Goal: Task Accomplishment & Management: Use online tool/utility

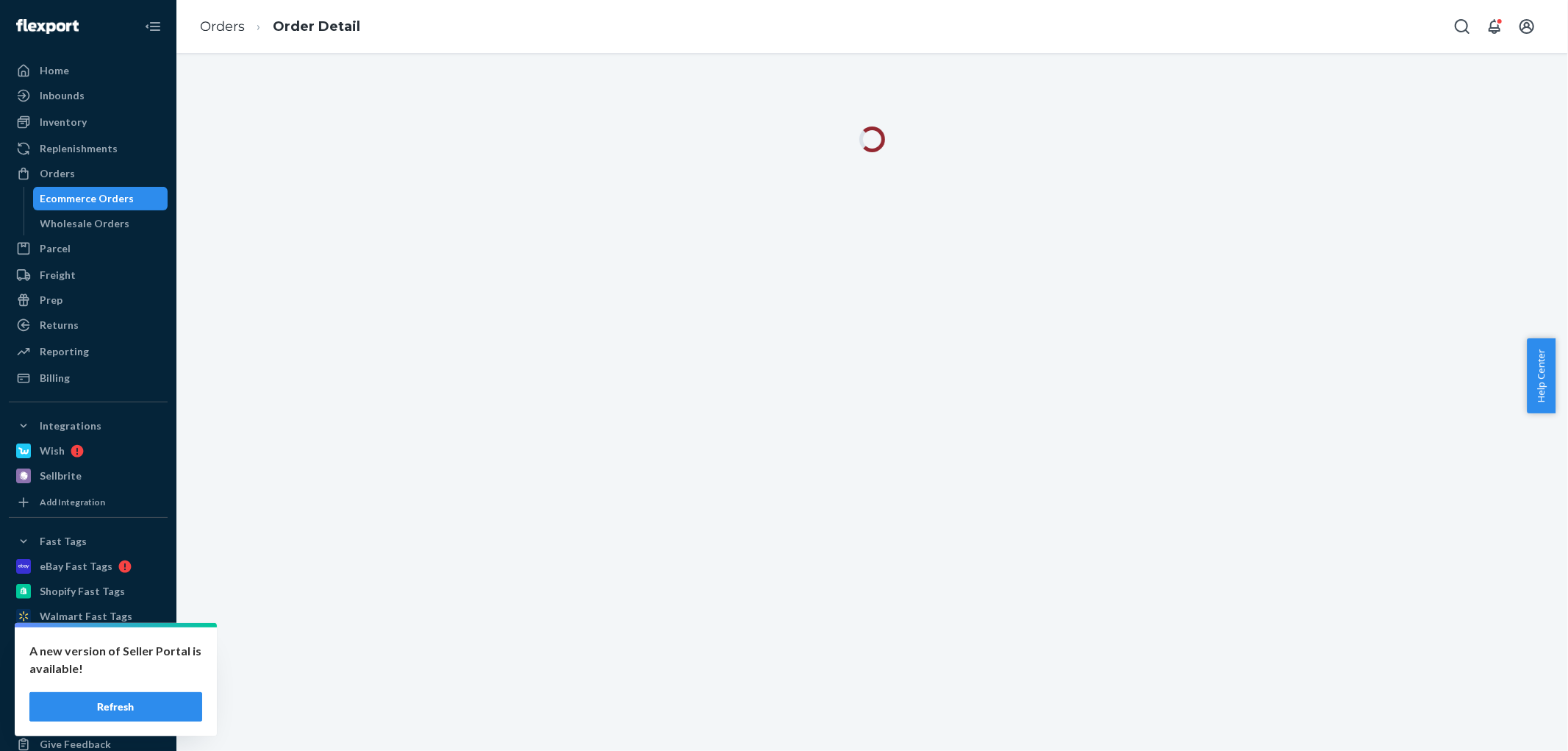
click at [164, 701] on button "Refresh" at bounding box center [115, 706] width 173 height 29
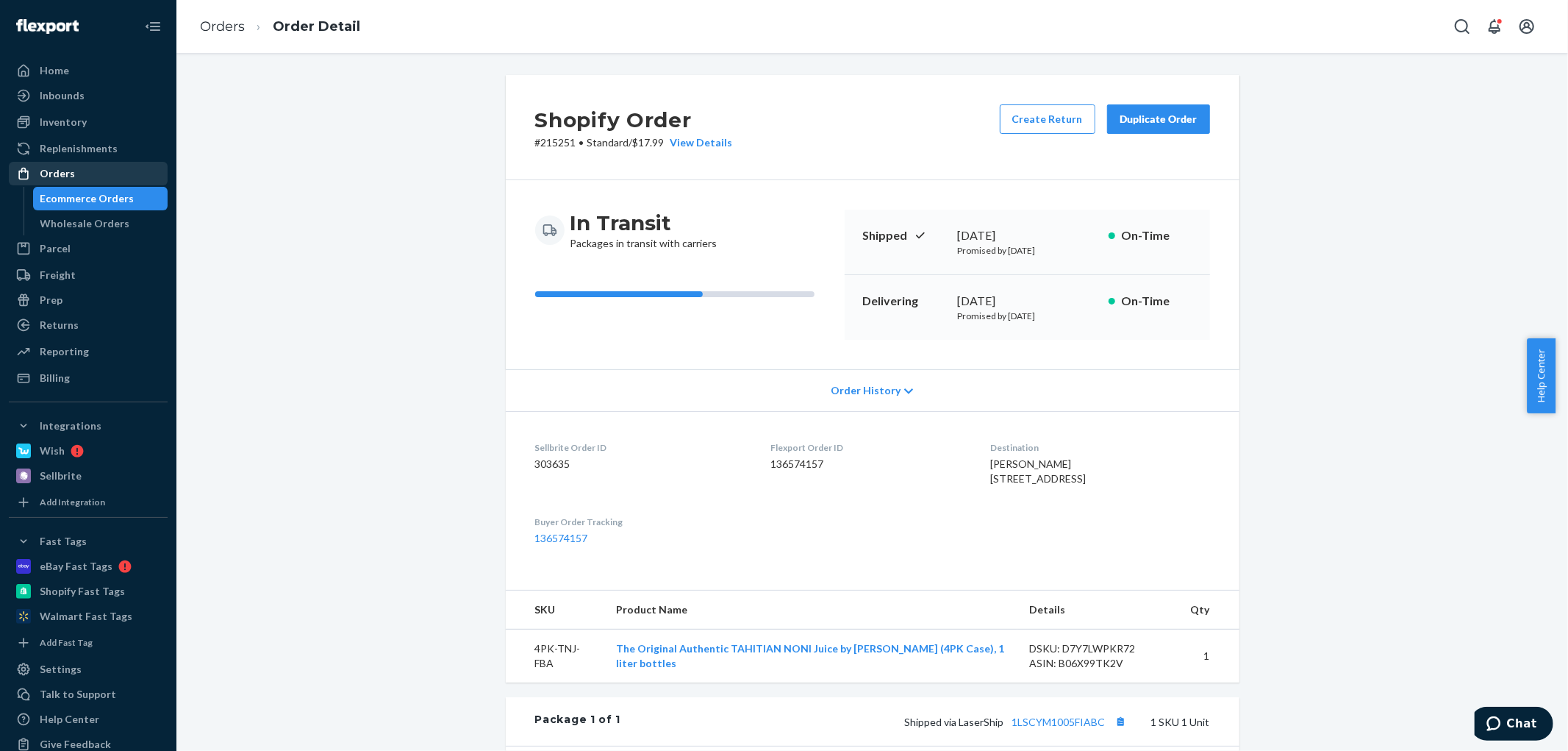
click at [89, 172] on div "Orders" at bounding box center [88, 174] width 156 height 21
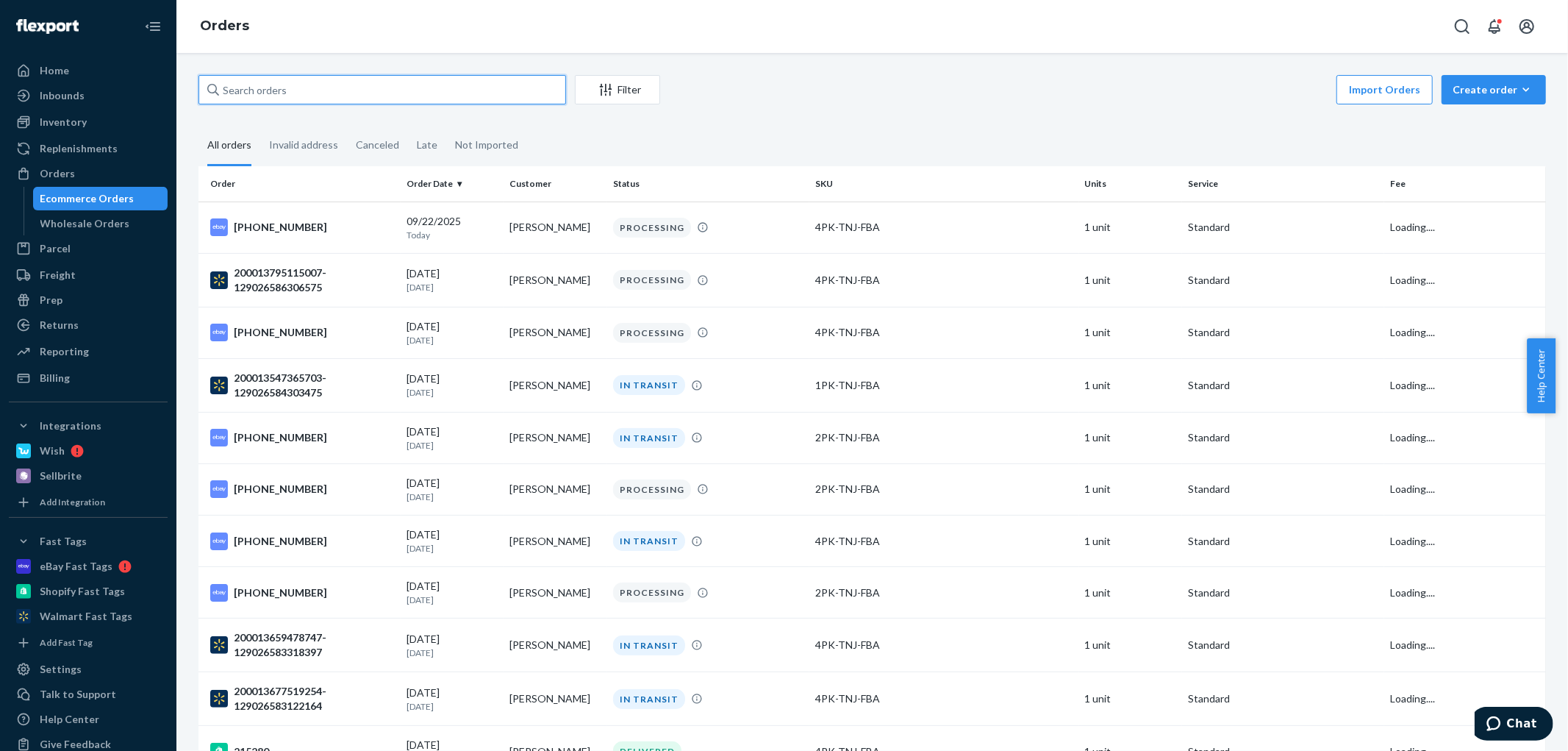
click at [298, 86] on input "text" at bounding box center [382, 89] width 367 height 29
paste input "136612105"
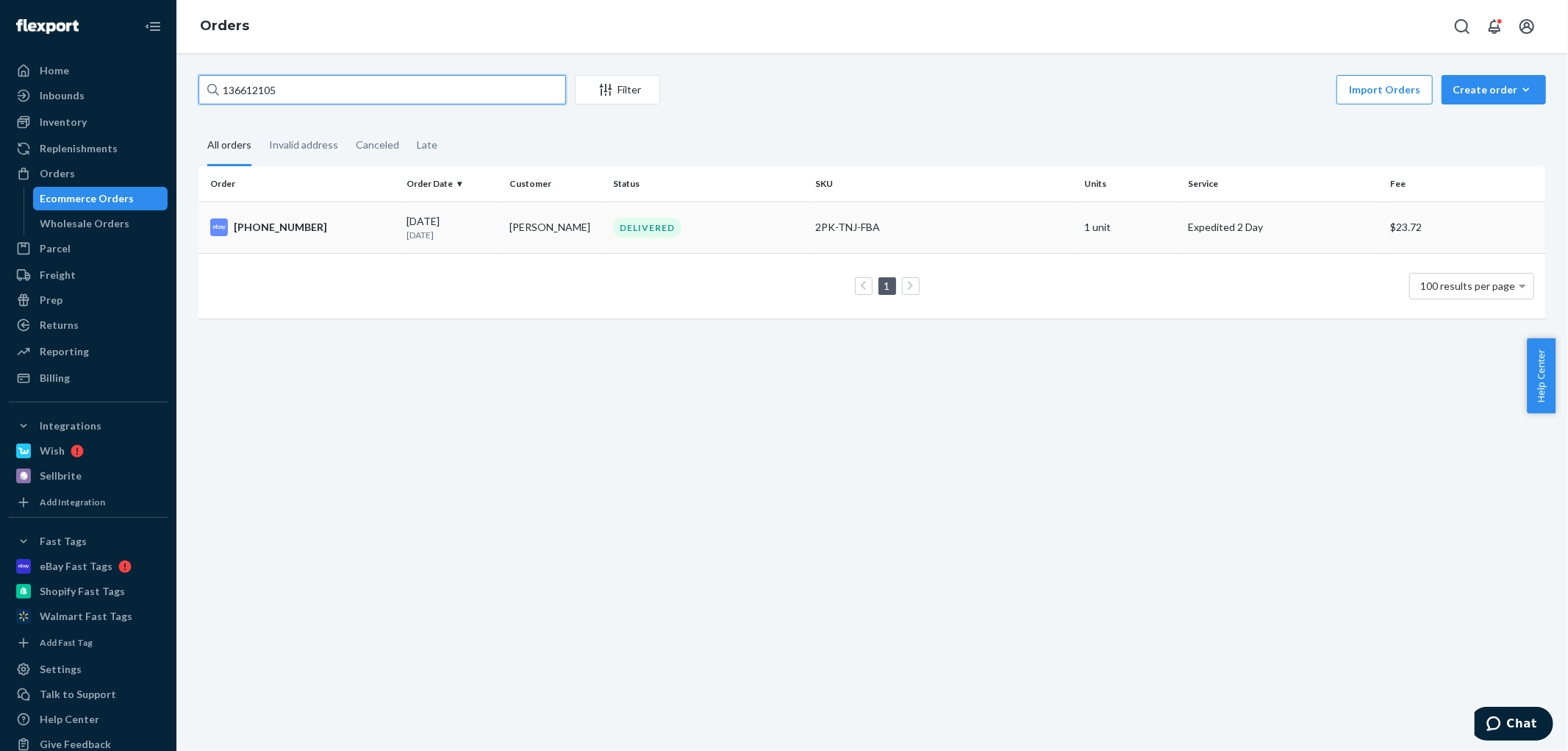
type input "136612105"
click at [418, 219] on div "09/12/2025 10 days ago" at bounding box center [452, 227] width 92 height 27
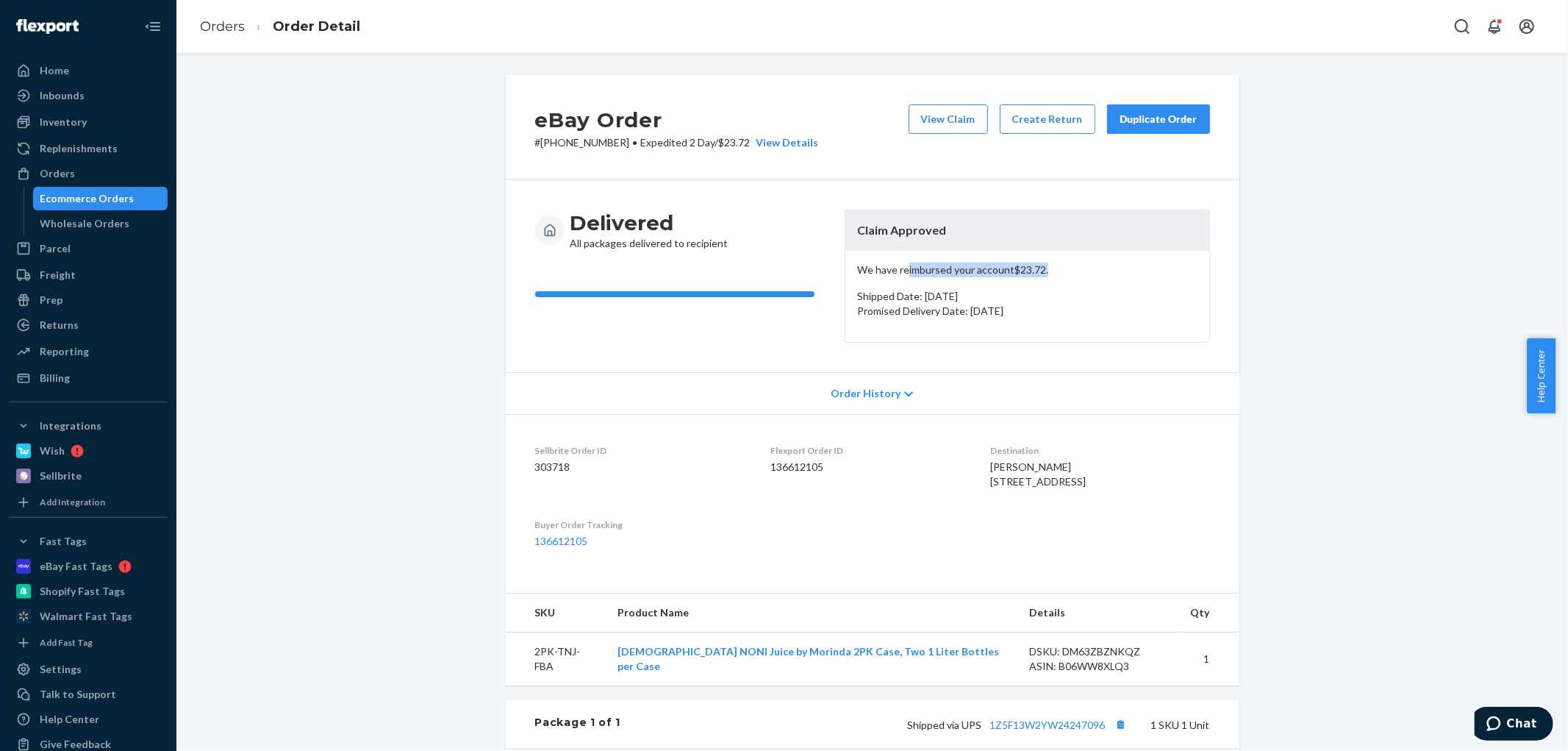
drag, startPoint x: 902, startPoint y: 272, endPoint x: 1042, endPoint y: 276, distance: 140.1
click at [1042, 276] on p "We have reimbursed your account $23.72 ." at bounding box center [1027, 270] width 340 height 15
click at [917, 260] on div "We have reimbursed your account $23.72 . Shipped Date: September 13, 2025 Promi…" at bounding box center [1027, 296] width 364 height 91
drag, startPoint x: 917, startPoint y: 260, endPoint x: 1020, endPoint y: 274, distance: 103.9
click at [1020, 274] on div "We have reimbursed your account $23.72 . Shipped Date: September 13, 2025 Promi…" at bounding box center [1027, 296] width 364 height 91
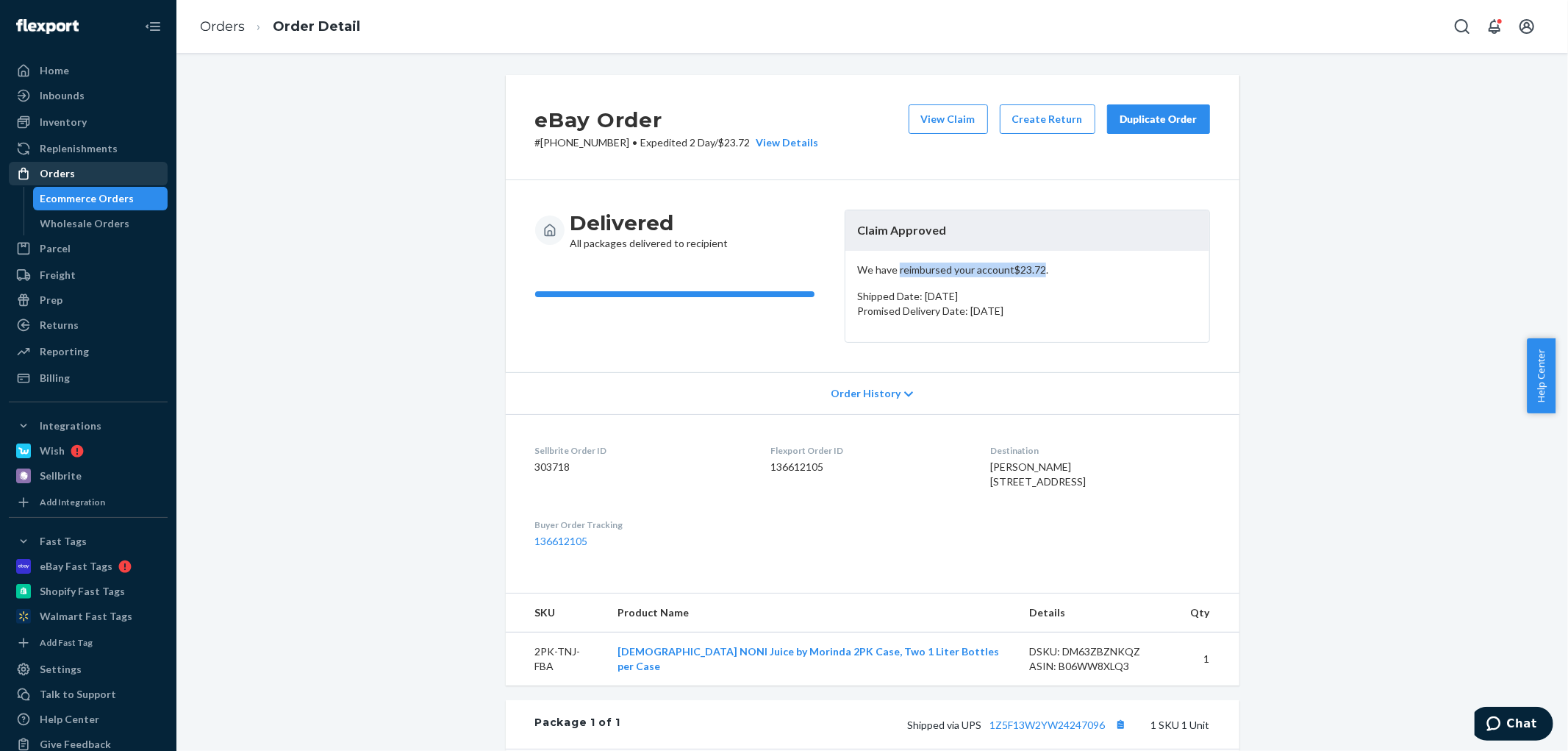
click at [88, 179] on div "Orders" at bounding box center [88, 174] width 156 height 21
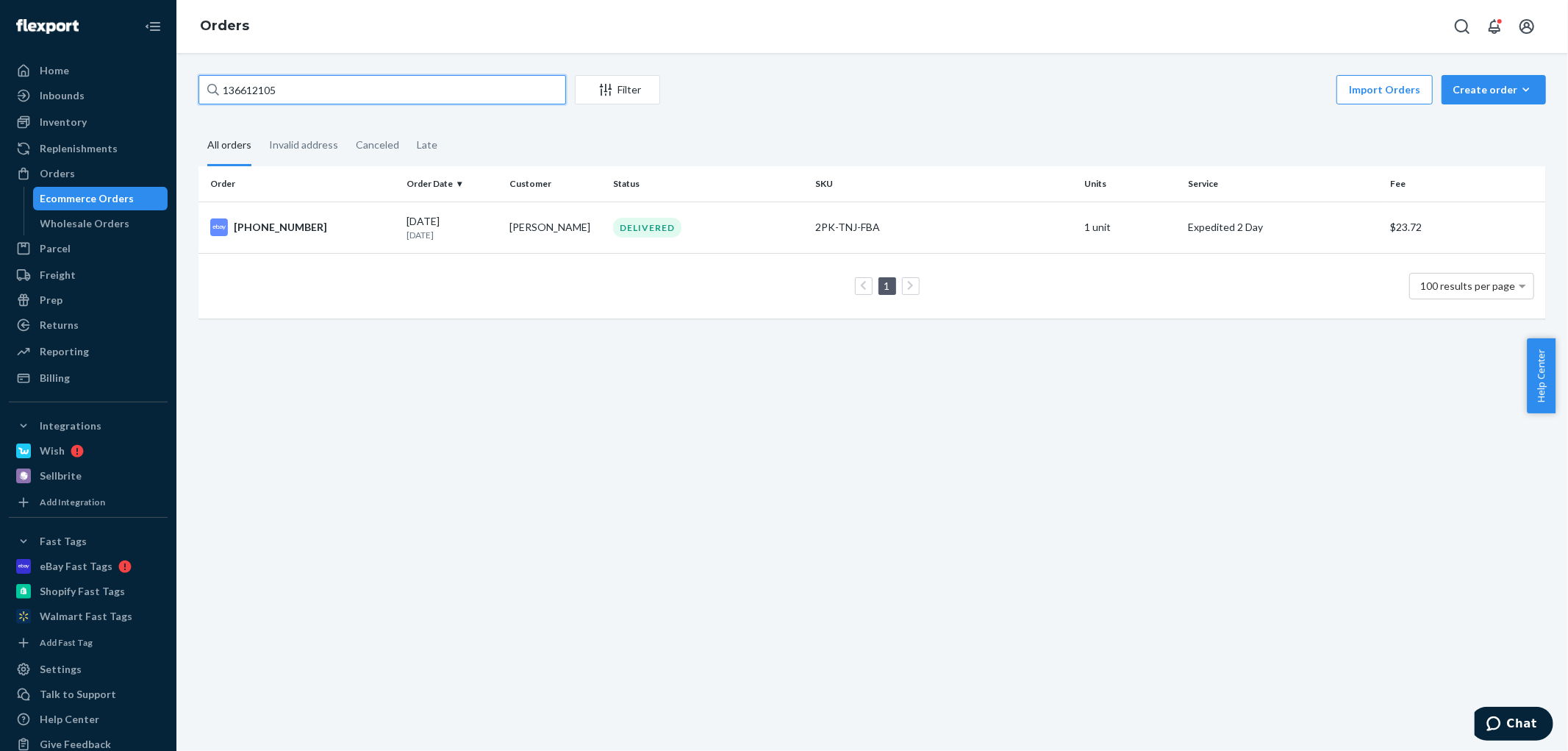
click at [318, 84] on input "136612105" at bounding box center [382, 89] width 367 height 29
paste input "12125"
type input "136121255"
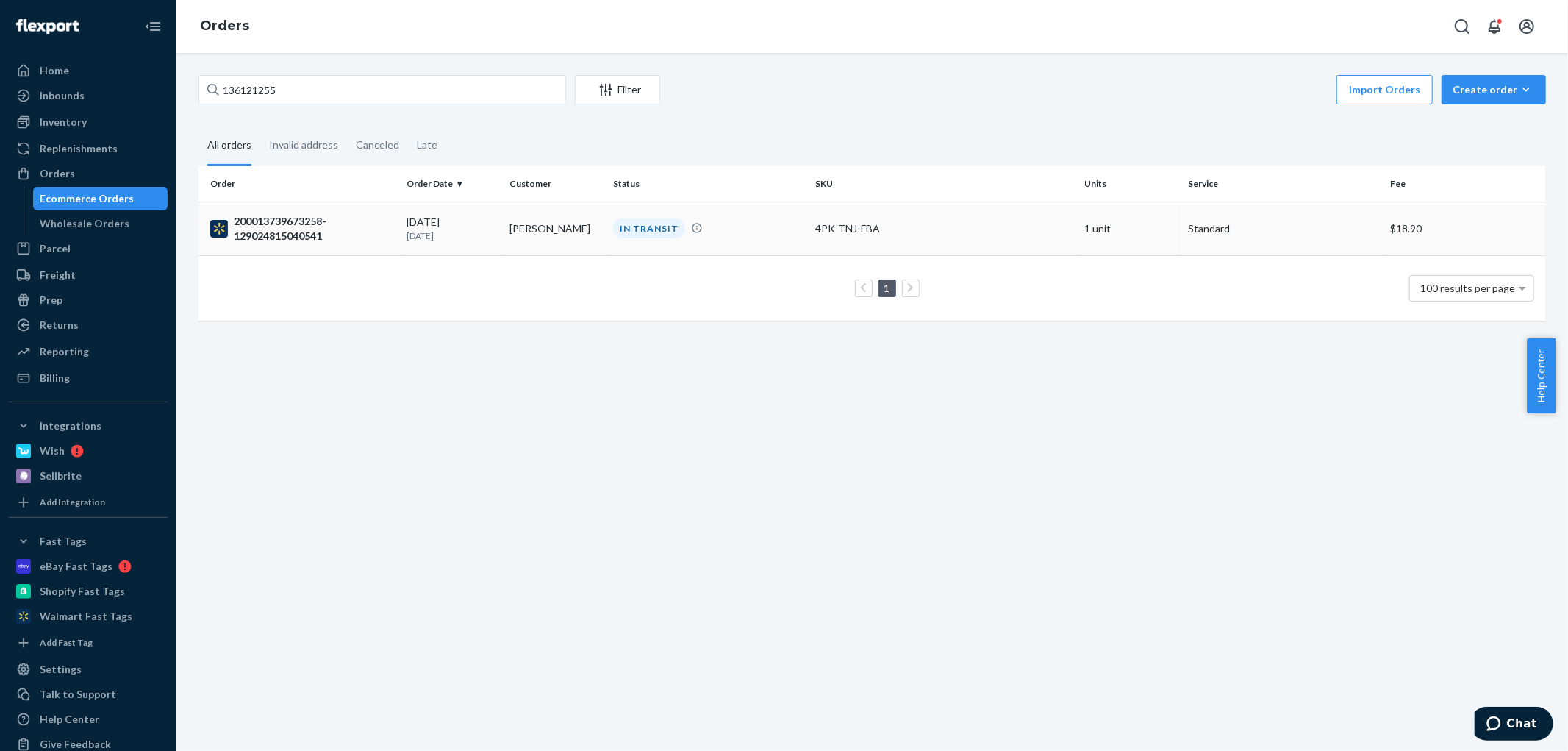
click at [531, 230] on td "Julia Davis" at bounding box center [555, 228] width 104 height 54
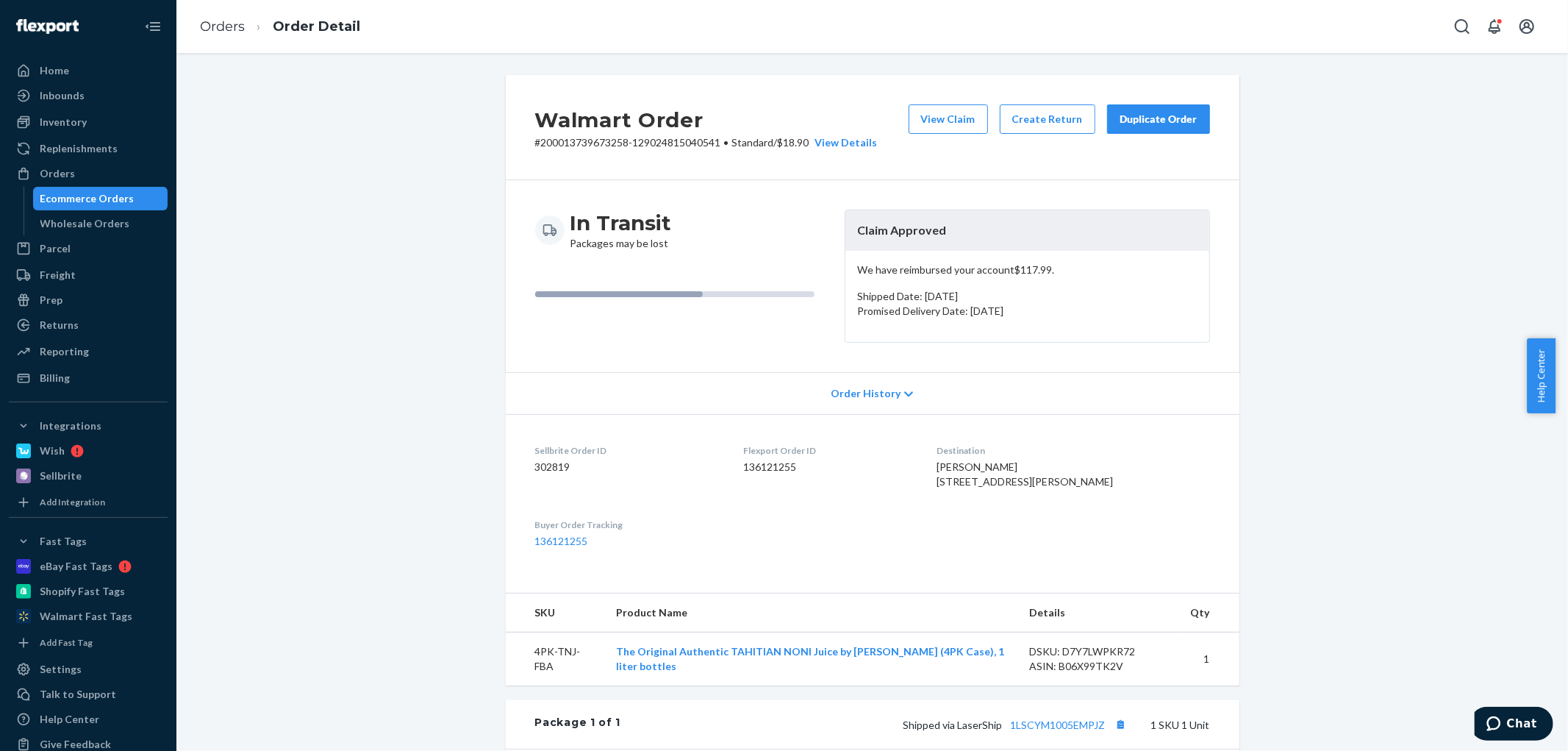
click at [927, 272] on p "We have reimbursed your account $117.99 ." at bounding box center [1027, 270] width 340 height 15
drag, startPoint x: 927, startPoint y: 272, endPoint x: 1022, endPoint y: 272, distance: 95.0
click at [1022, 272] on p "We have reimbursed your account $117.99 ." at bounding box center [1027, 270] width 340 height 15
copy p "reimbursed your account $117.99"
click at [81, 174] on div "Orders" at bounding box center [88, 174] width 156 height 21
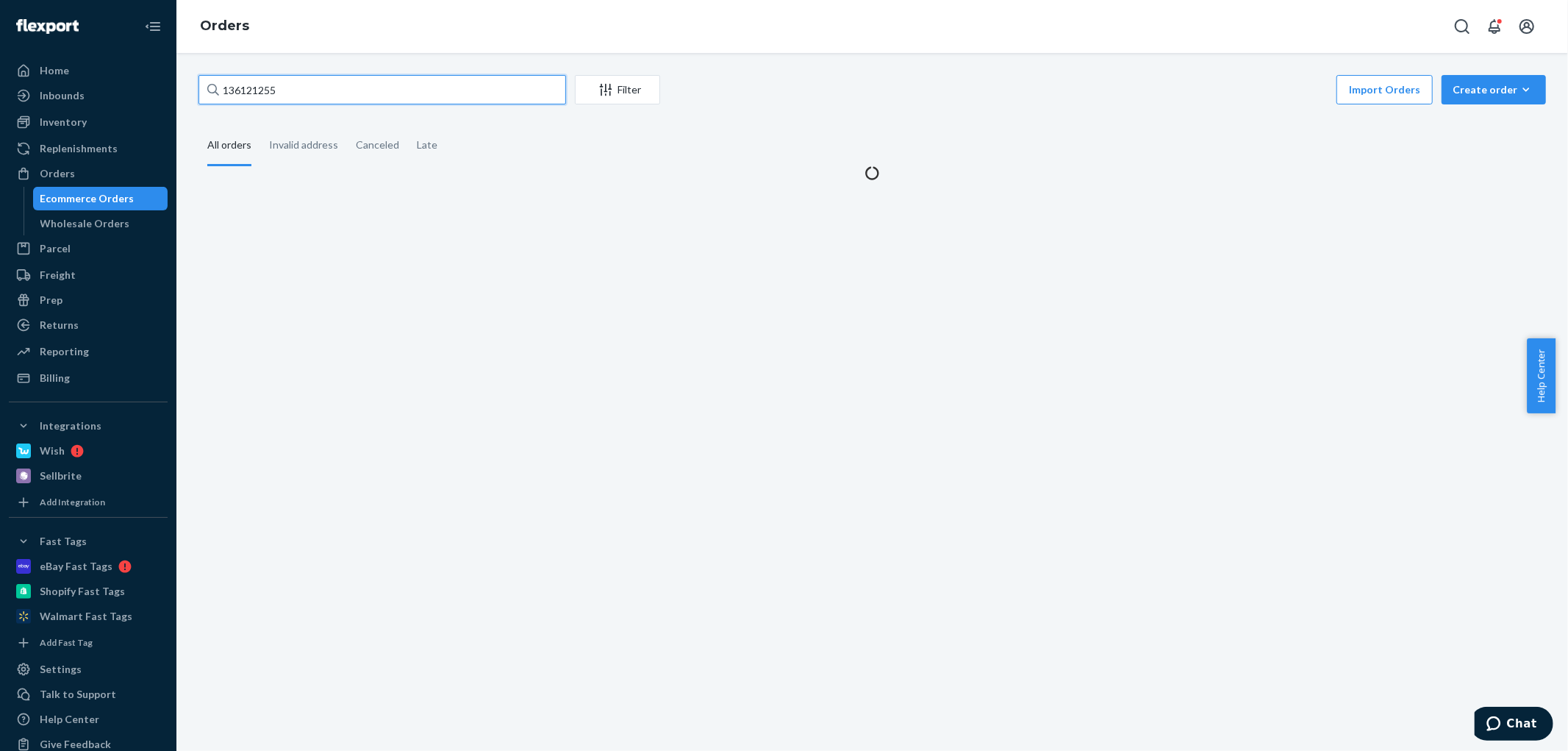
click at [429, 81] on input "136121255" at bounding box center [382, 89] width 367 height 29
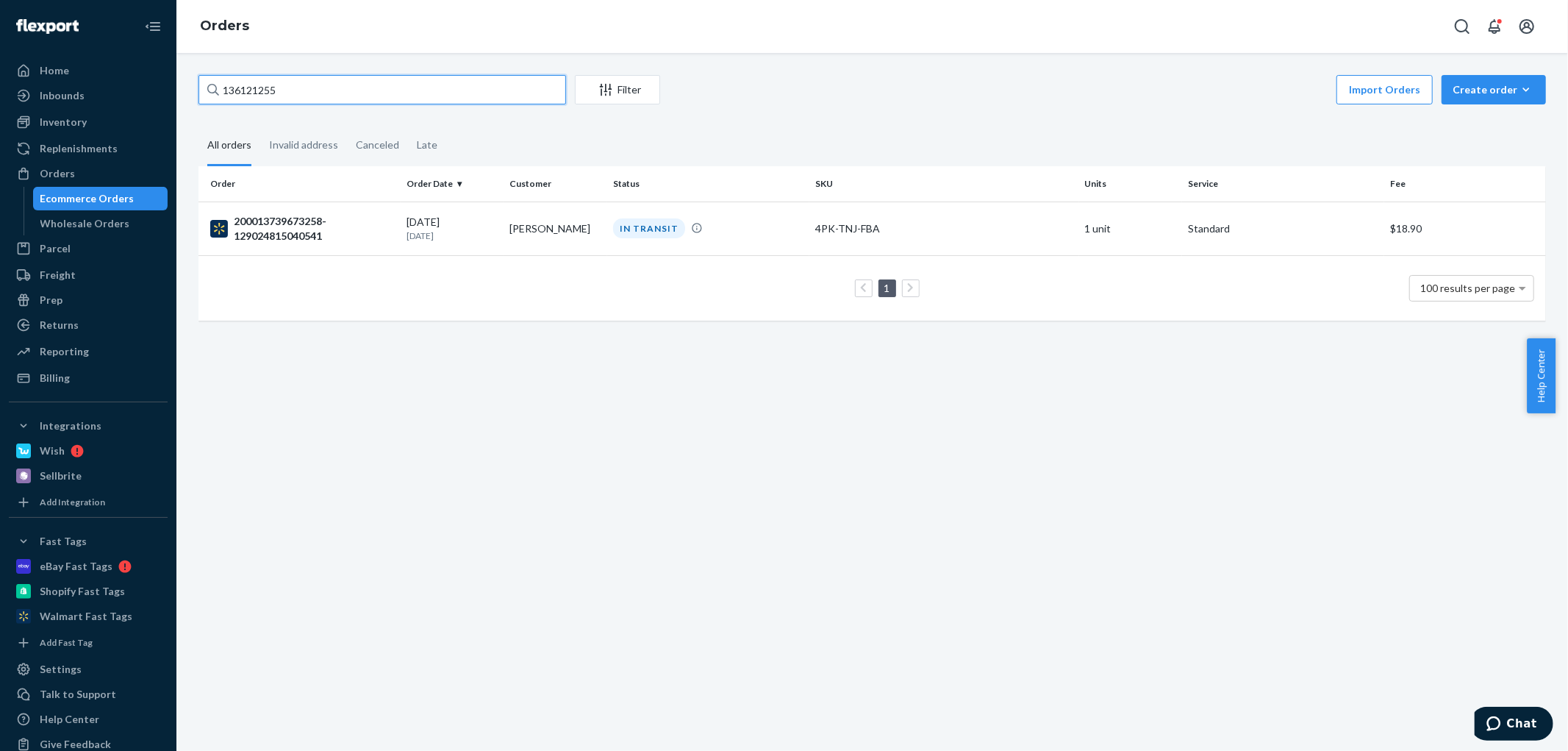
click at [420, 85] on input "136121255" at bounding box center [382, 89] width 367 height 29
paste input "Robert M Eppley"
type input "Robert M Eppley"
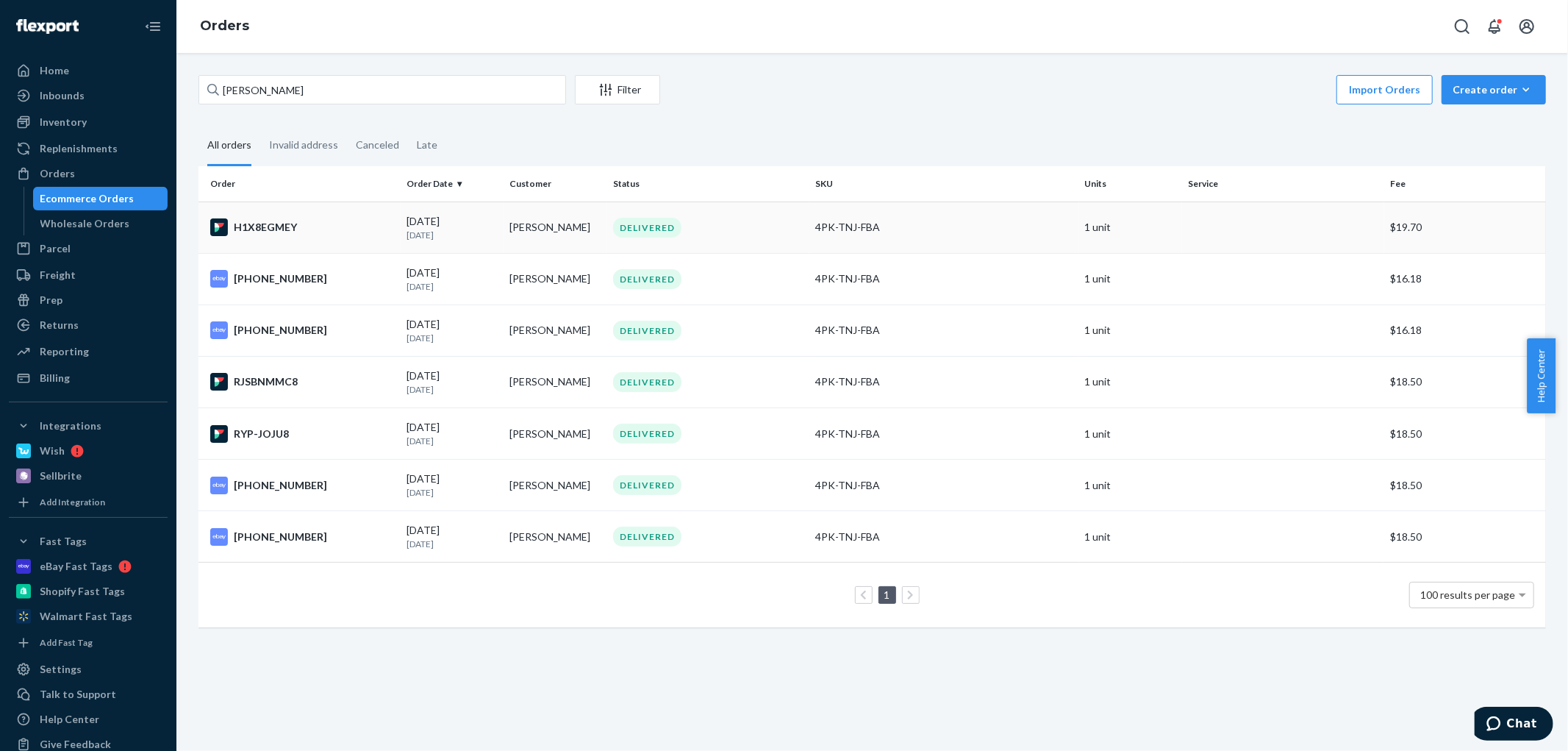
click at [410, 218] on div "09/29/2021 47 months ago" at bounding box center [452, 227] width 92 height 27
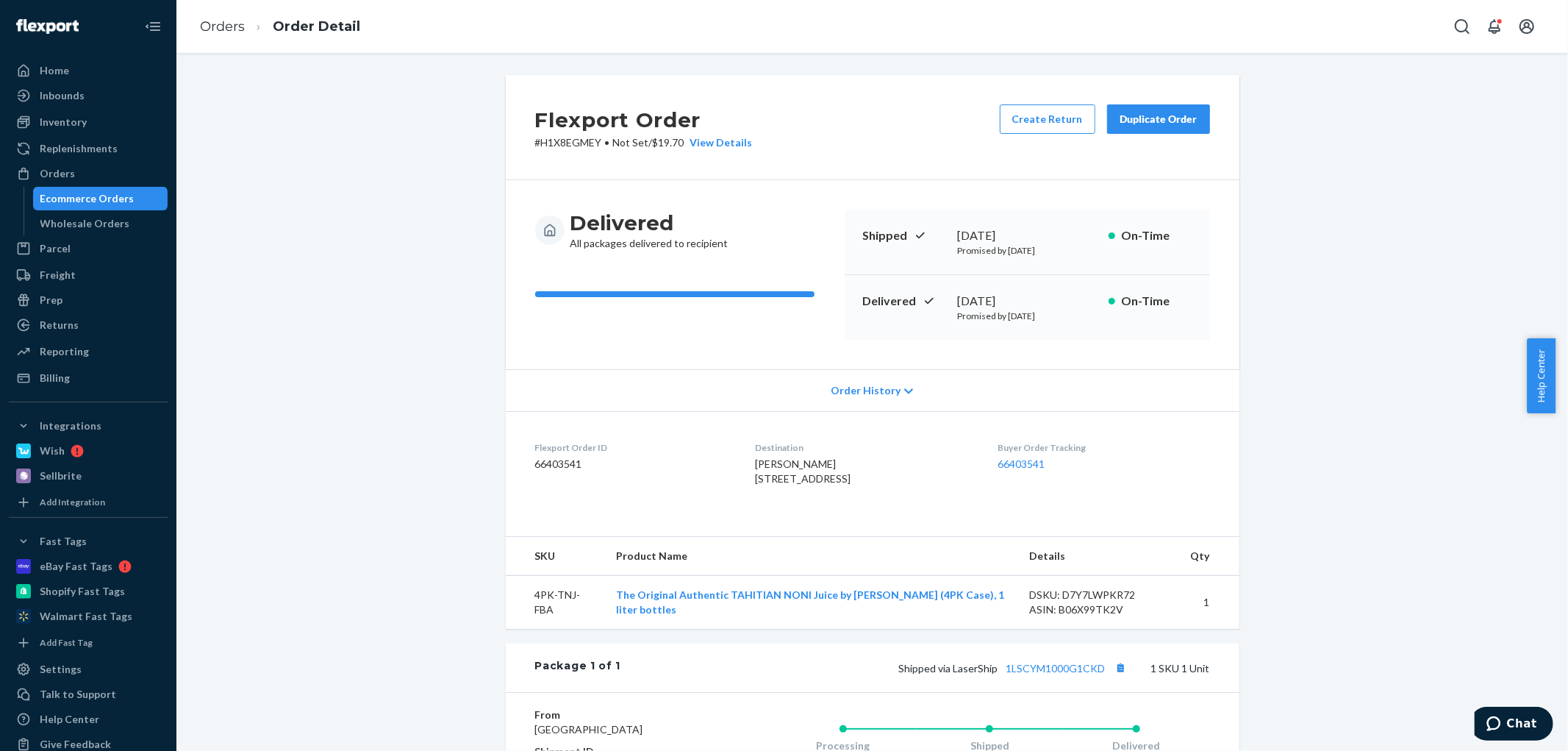
click at [1188, 127] on button "Duplicate Order" at bounding box center [1158, 119] width 103 height 29
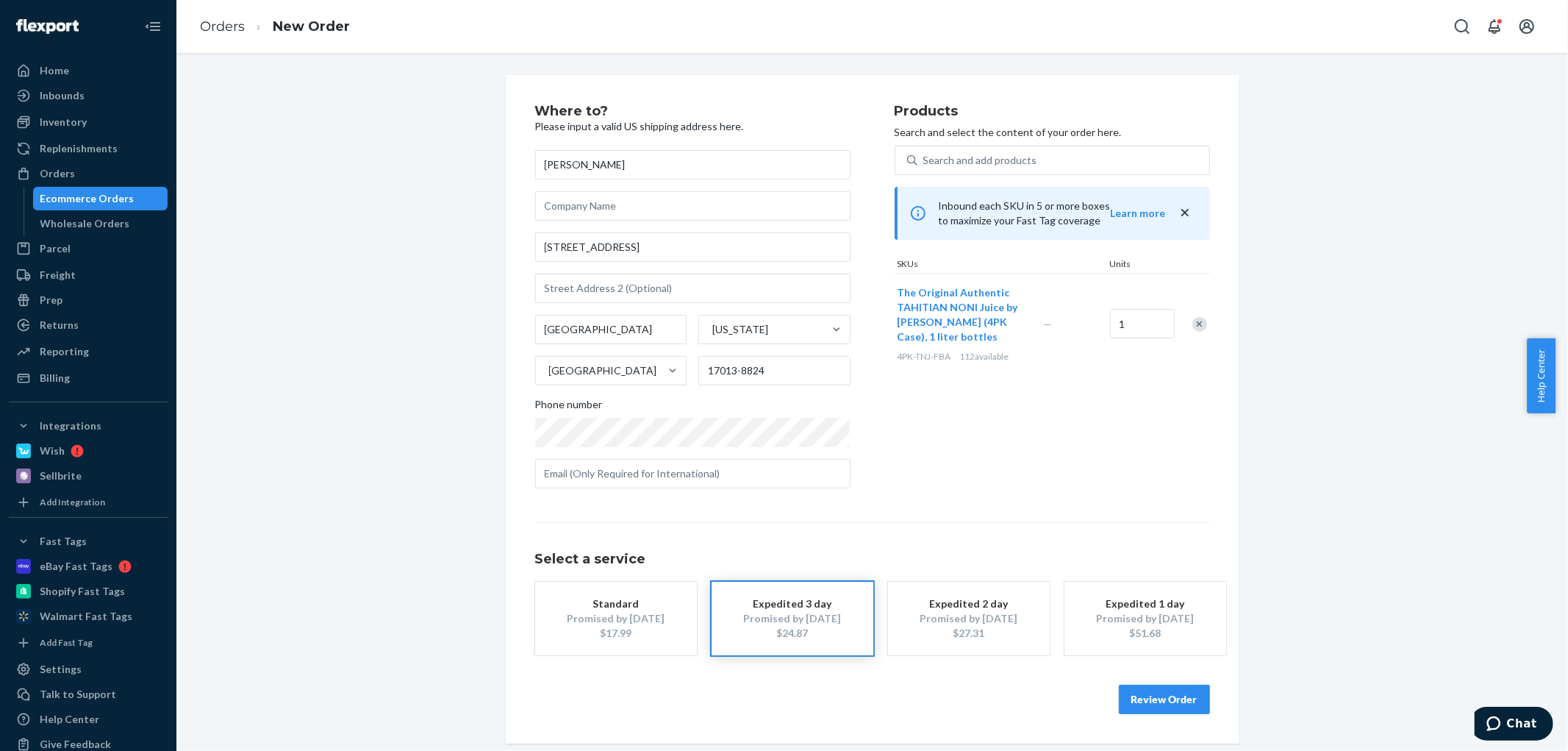
click at [1377, 368] on div "Where to? Please input a valid US shipping address here. Robert M Eppley 63 Bea…" at bounding box center [872, 408] width 1370 height 668
click at [1158, 698] on button "Review Order" at bounding box center [1164, 698] width 91 height 29
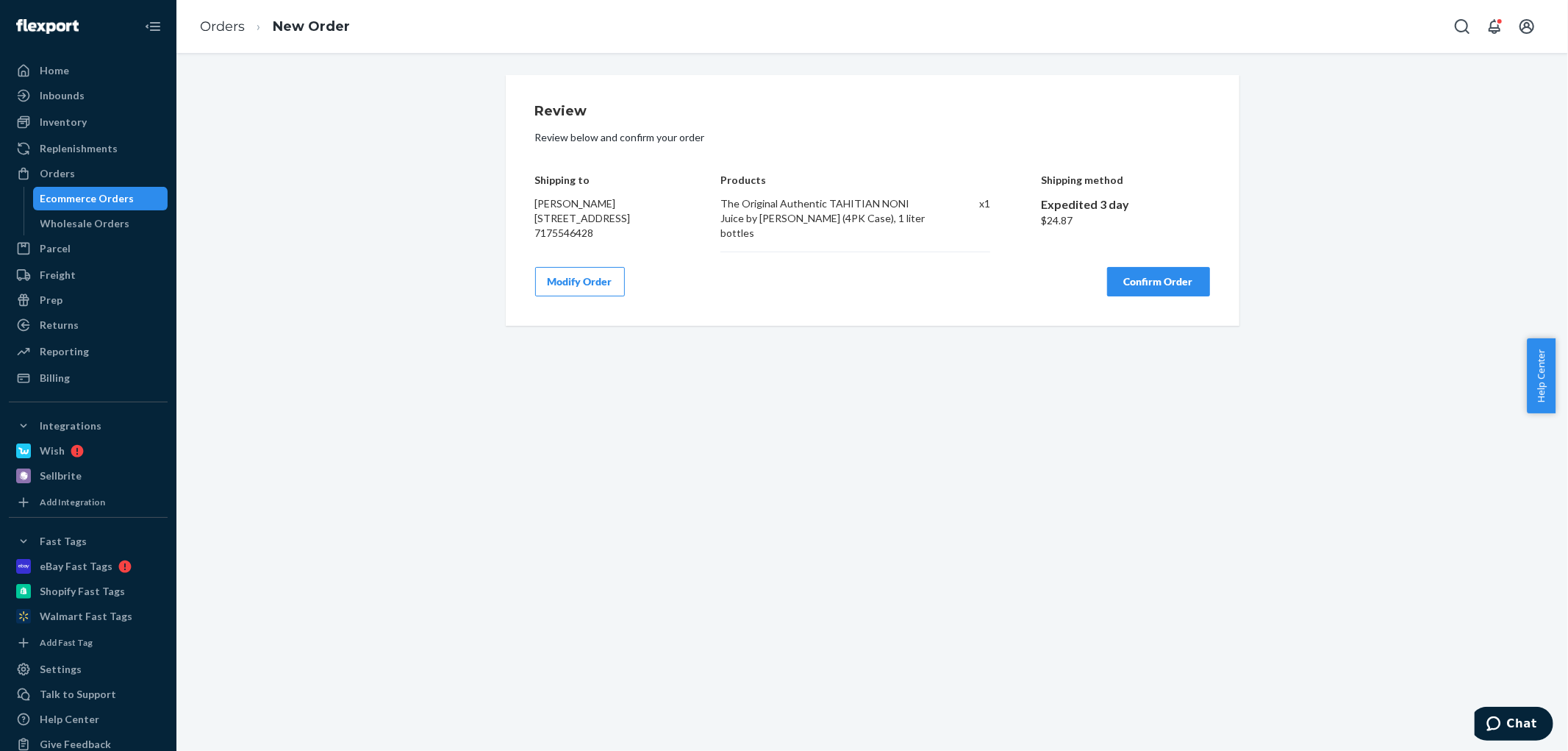
click at [1157, 291] on button "Confirm Order" at bounding box center [1158, 281] width 103 height 29
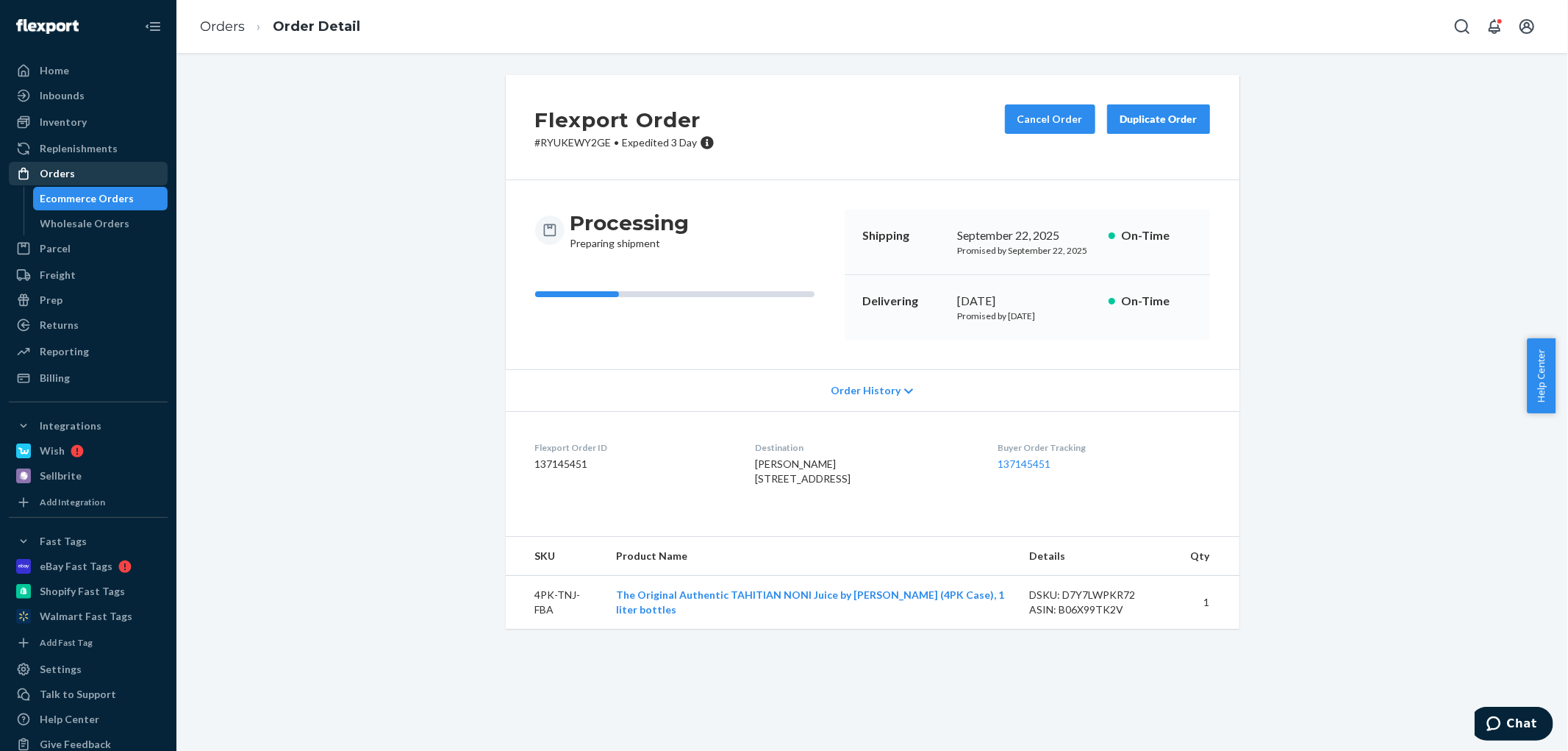
click at [115, 169] on div "Orders" at bounding box center [88, 174] width 156 height 21
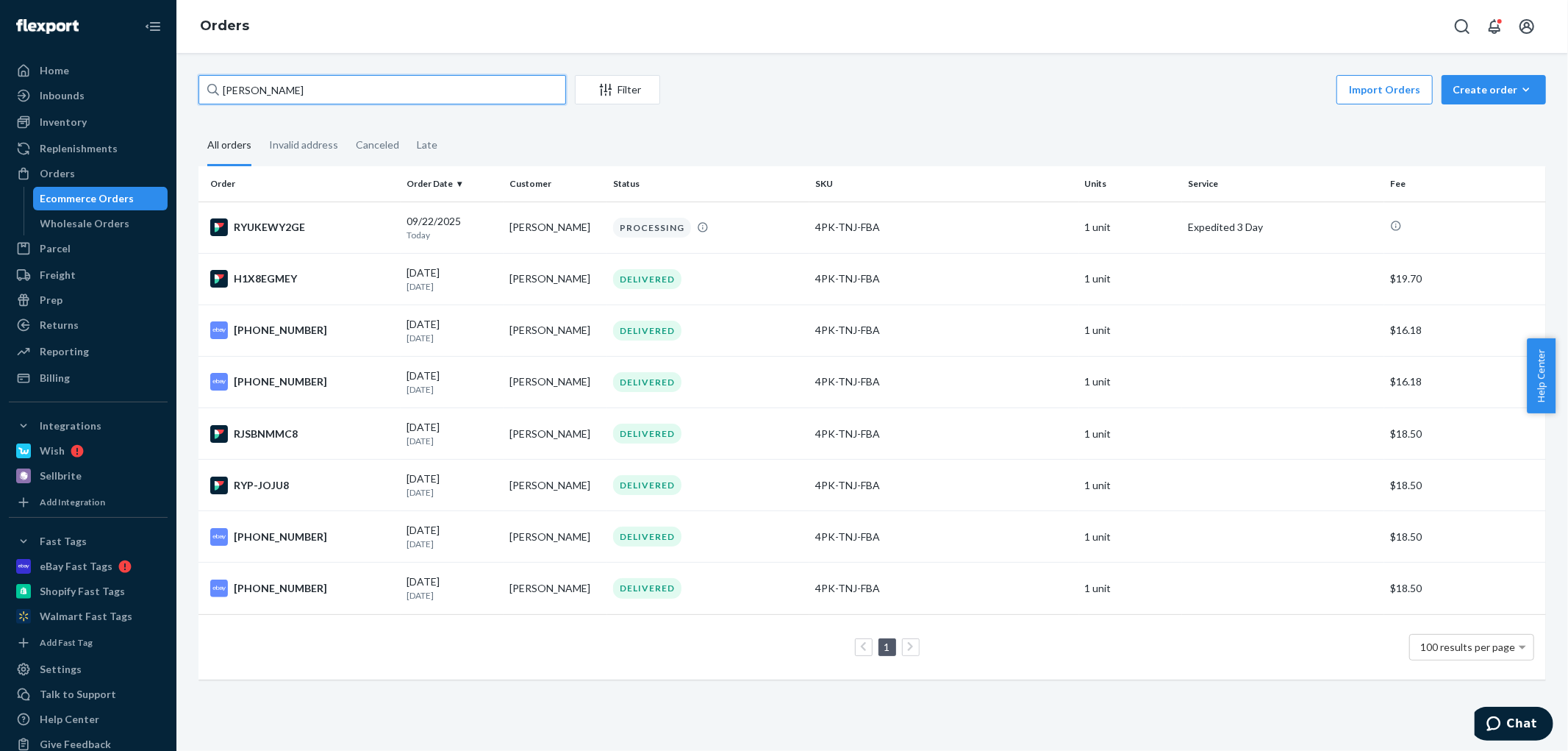
click at [336, 88] on input "Robert M Eppley" at bounding box center [382, 89] width 367 height 29
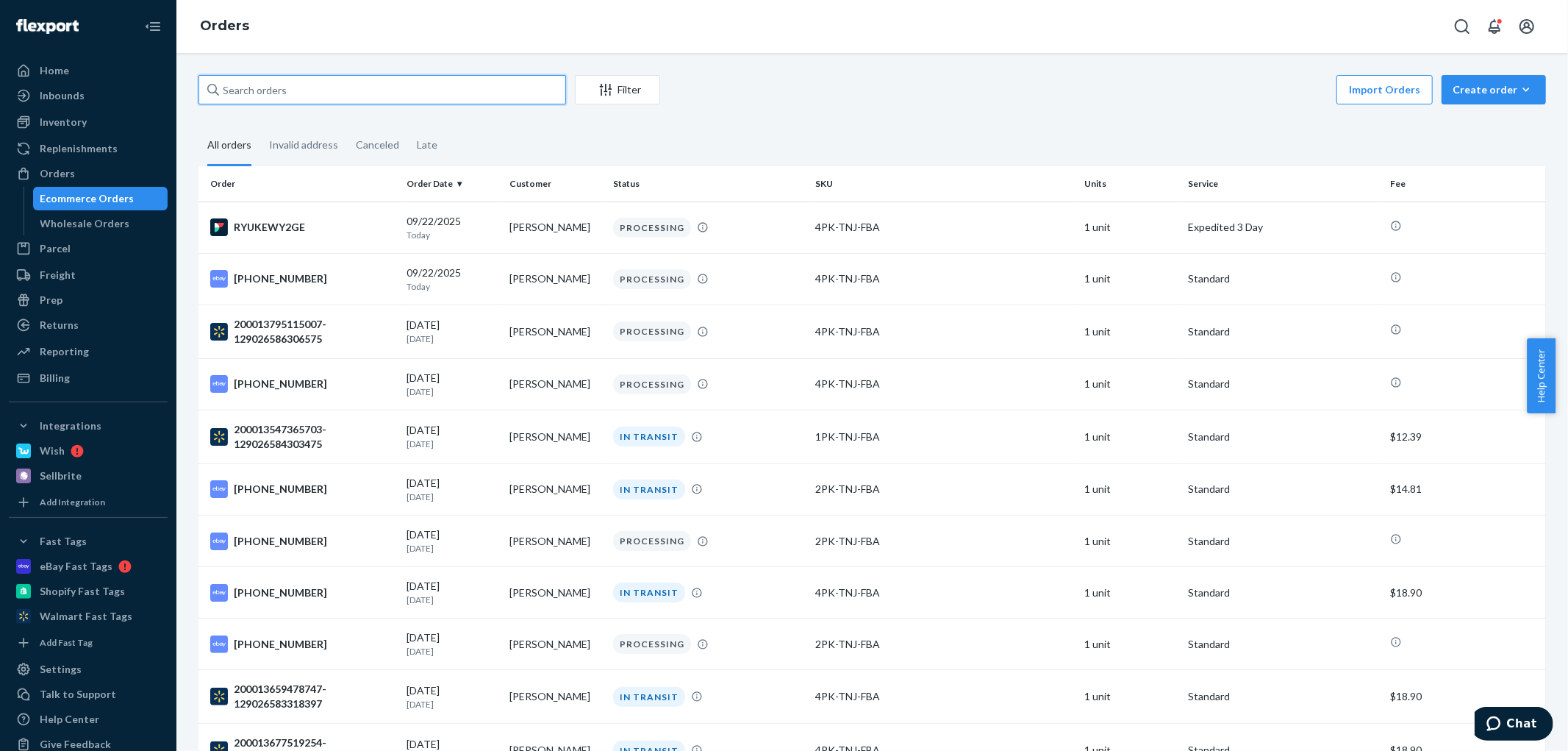
click at [276, 103] on input "text" at bounding box center [382, 89] width 367 height 29
paste input "14-13595-02607"
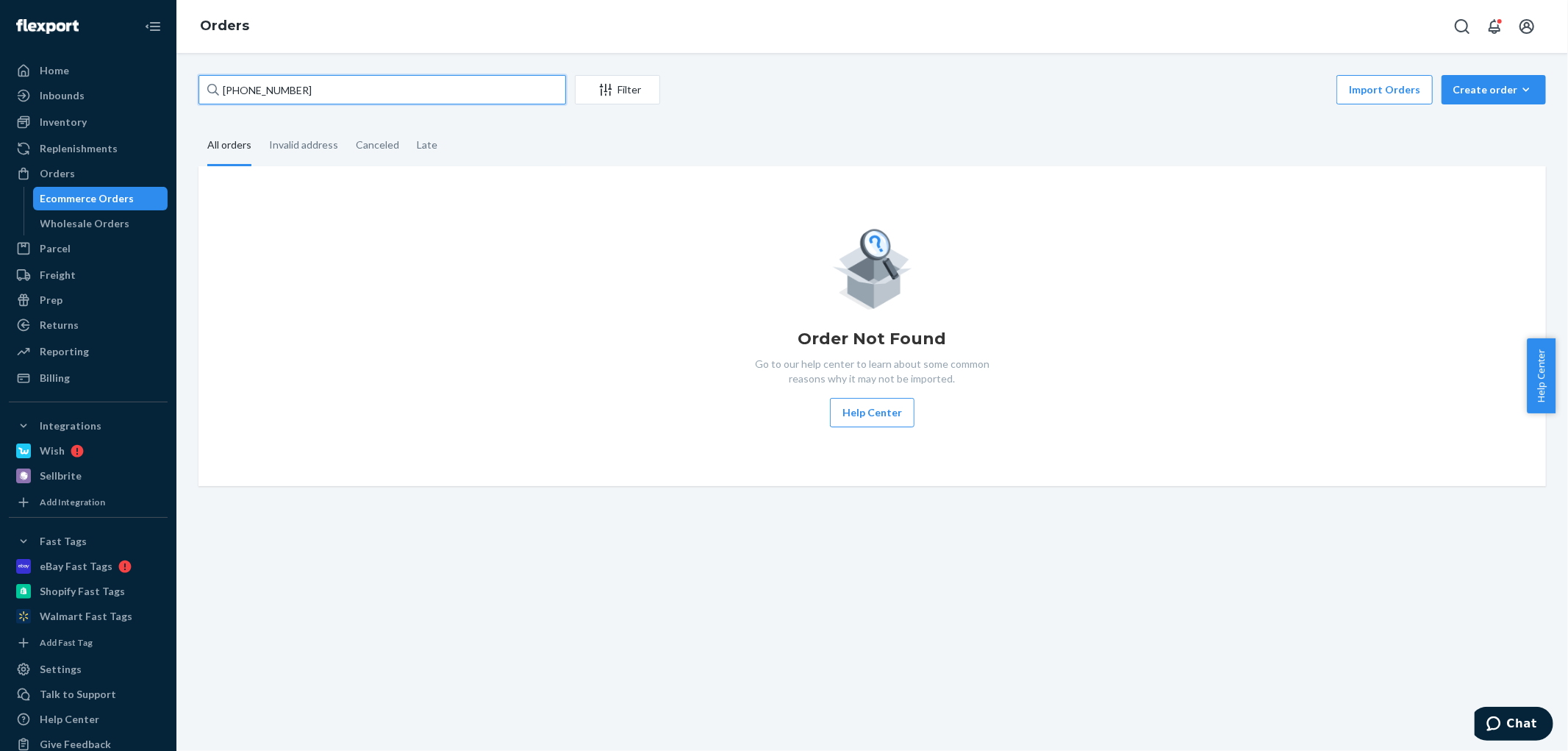
click at [320, 90] on input "14-13595-02607" at bounding box center [382, 89] width 367 height 29
click at [64, 167] on div "Orders" at bounding box center [57, 174] width 35 height 15
drag, startPoint x: 311, startPoint y: 92, endPoint x: 229, endPoint y: 91, distance: 82.0
click at [229, 91] on input "14-13595-02607" at bounding box center [382, 89] width 367 height 29
paste input "1"
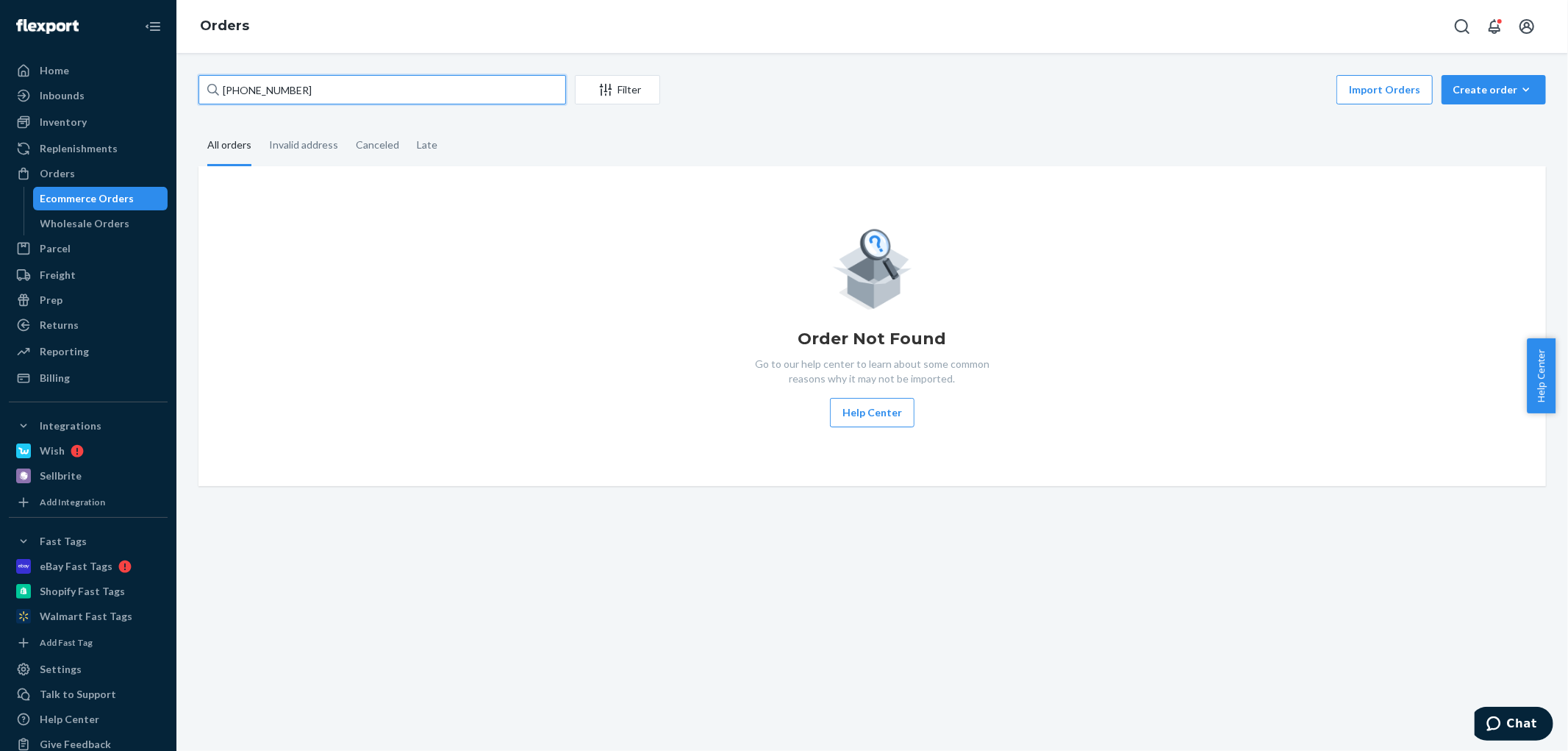
drag, startPoint x: 230, startPoint y: 91, endPoint x: 211, endPoint y: 88, distance: 19.2
click at [211, 88] on div "114-13595-02607" at bounding box center [382, 89] width 367 height 29
drag, startPoint x: 304, startPoint y: 87, endPoint x: 217, endPoint y: 89, distance: 87.0
click at [217, 89] on div "14-13595-02607" at bounding box center [382, 89] width 367 height 29
paste input "Joyce Stevenson"
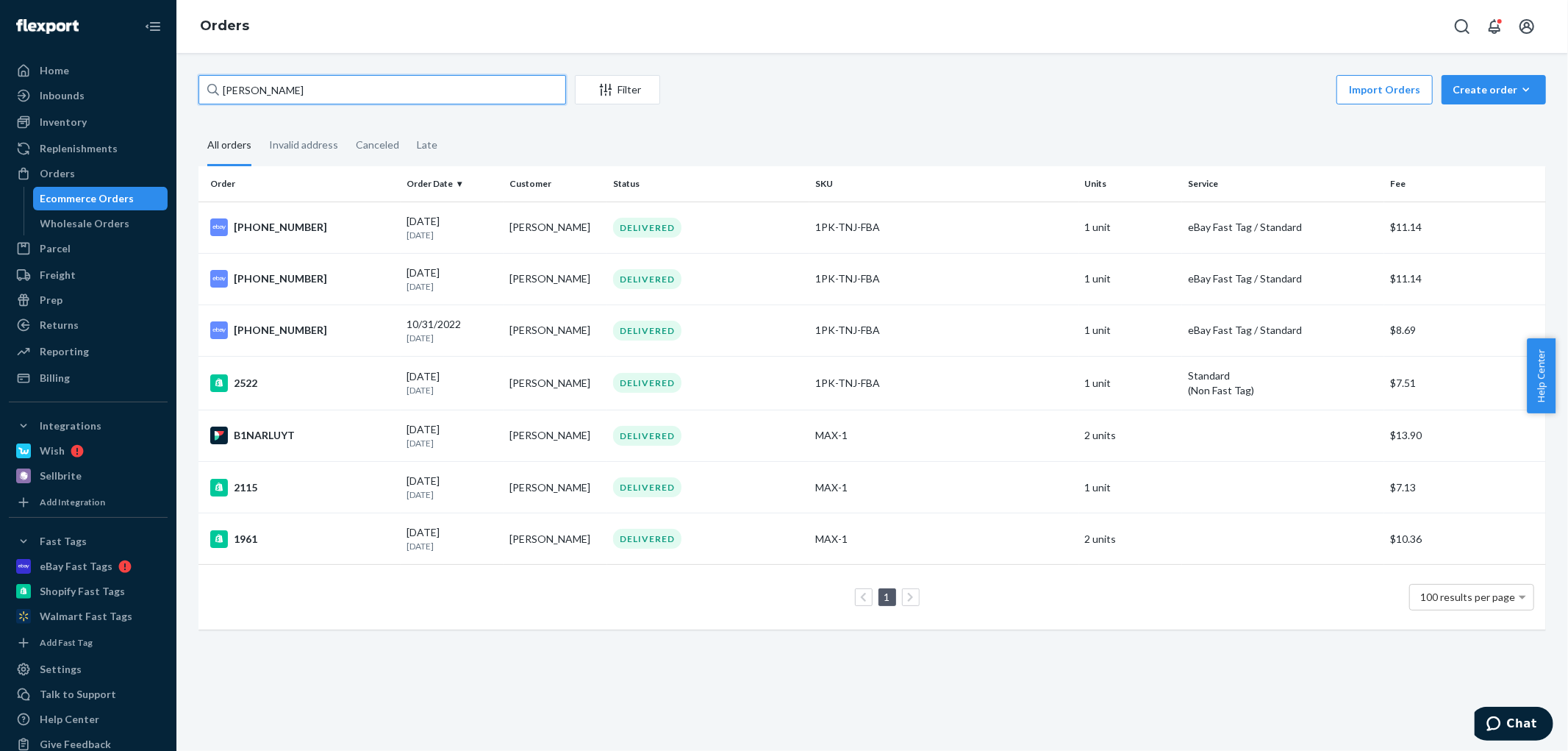
click at [263, 90] on input "Joyce Stevenson" at bounding box center [382, 89] width 367 height 29
paste input "06-13576-32055"
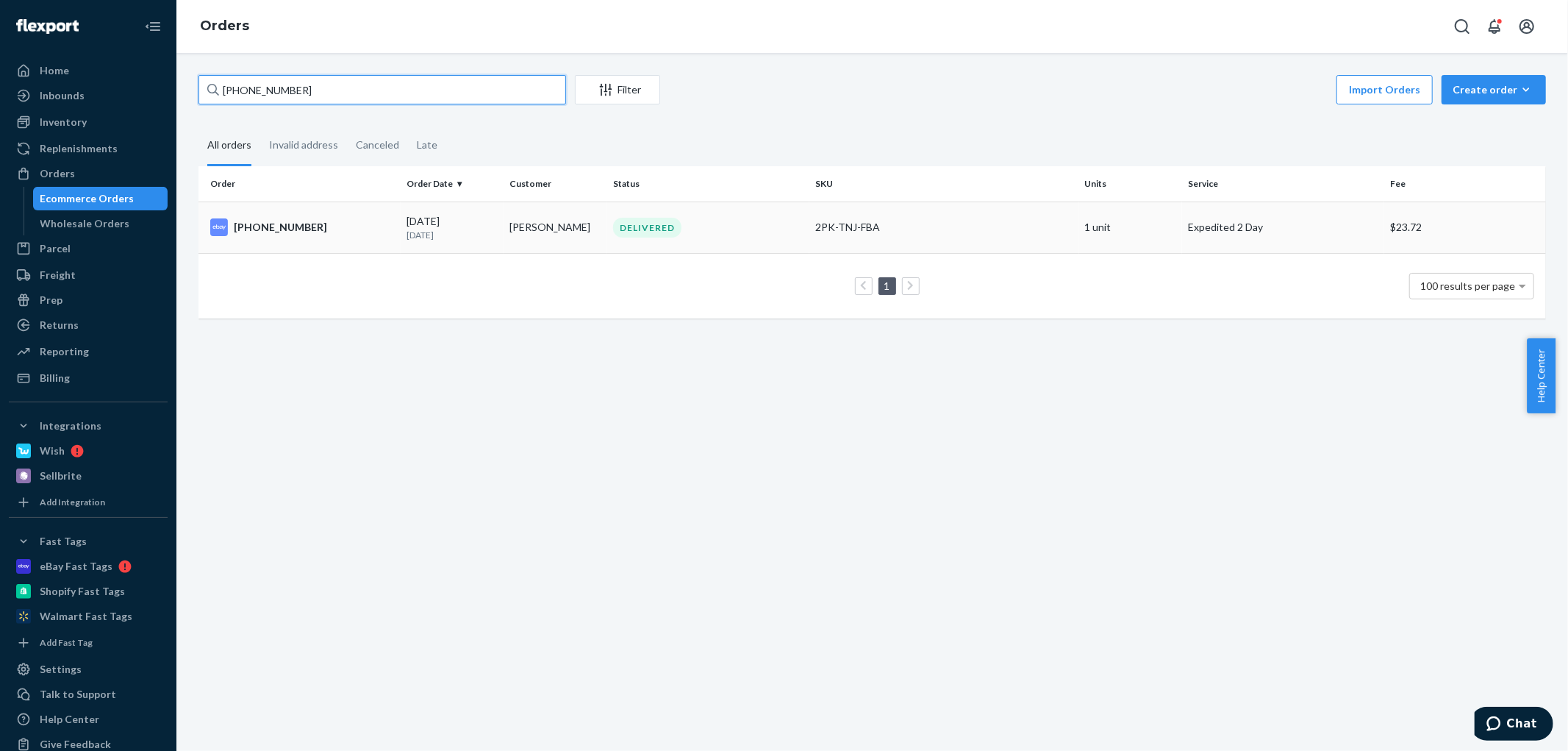
type input "06-13576-32055"
click at [363, 221] on div "06-13576-32055" at bounding box center [302, 227] width 184 height 18
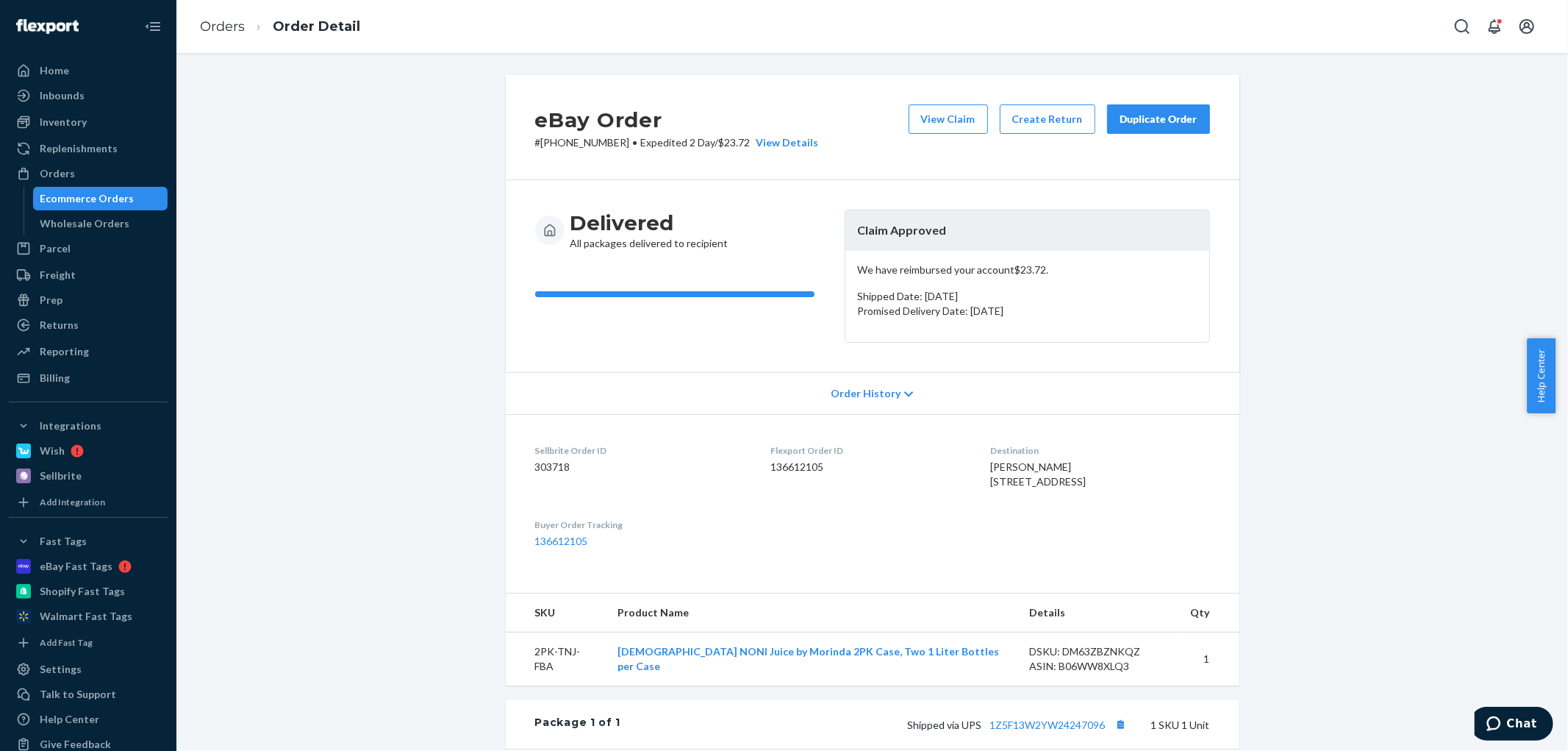
click at [1165, 118] on div "Duplicate Order" at bounding box center [1158, 119] width 77 height 15
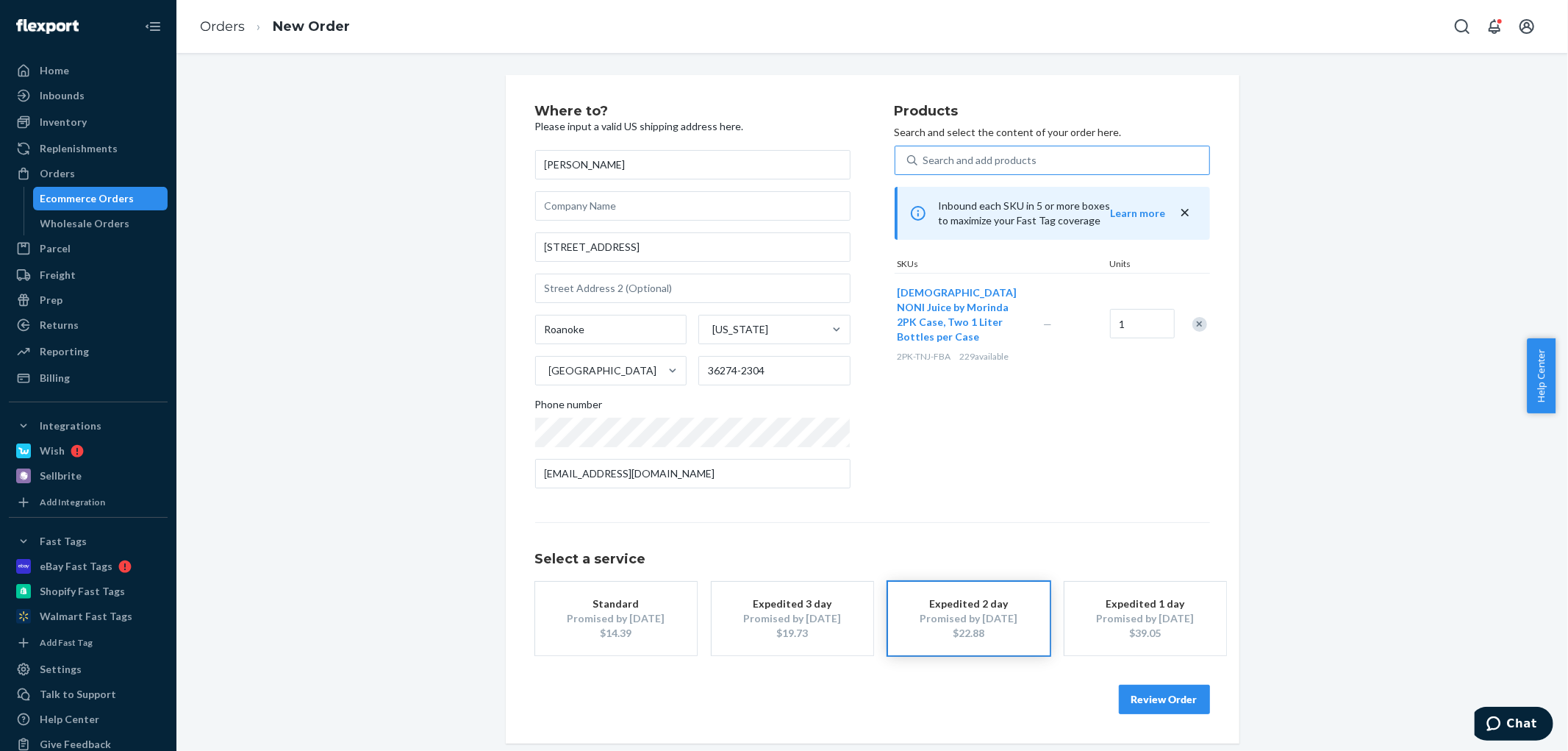
click at [949, 160] on div "Search and add products" at bounding box center [980, 161] width 114 height 15
click at [925, 160] on input "Search and add products" at bounding box center [924, 161] width 2 height 15
click at [822, 613] on div "Promised by Sep 25, 2025" at bounding box center [793, 619] width 118 height 15
click at [960, 156] on div "Search and add products" at bounding box center [980, 161] width 114 height 15
click at [925, 156] on input "0 results available. Use Up and Down to choose options, press Enter to select t…" at bounding box center [924, 161] width 2 height 15
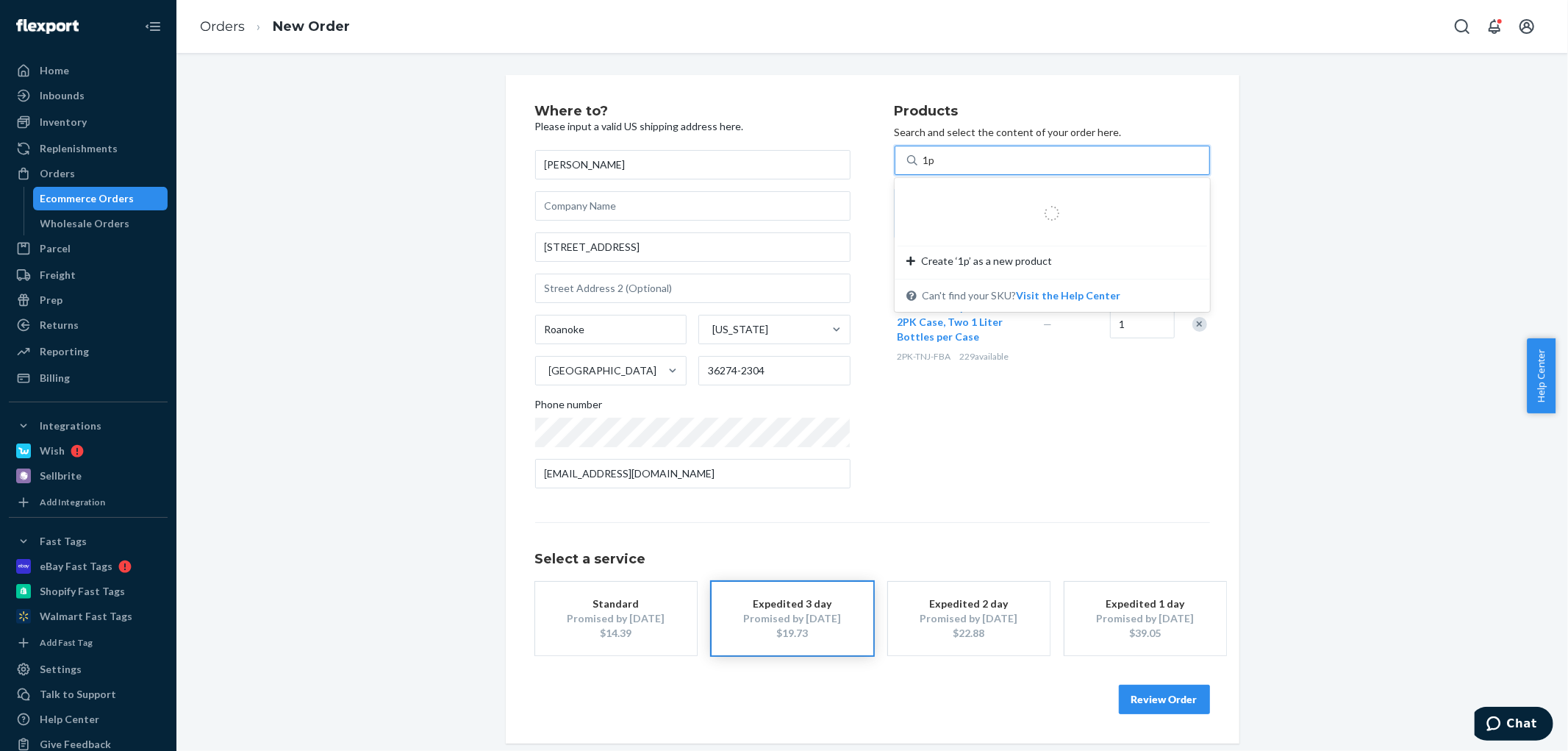
type input "1pk"
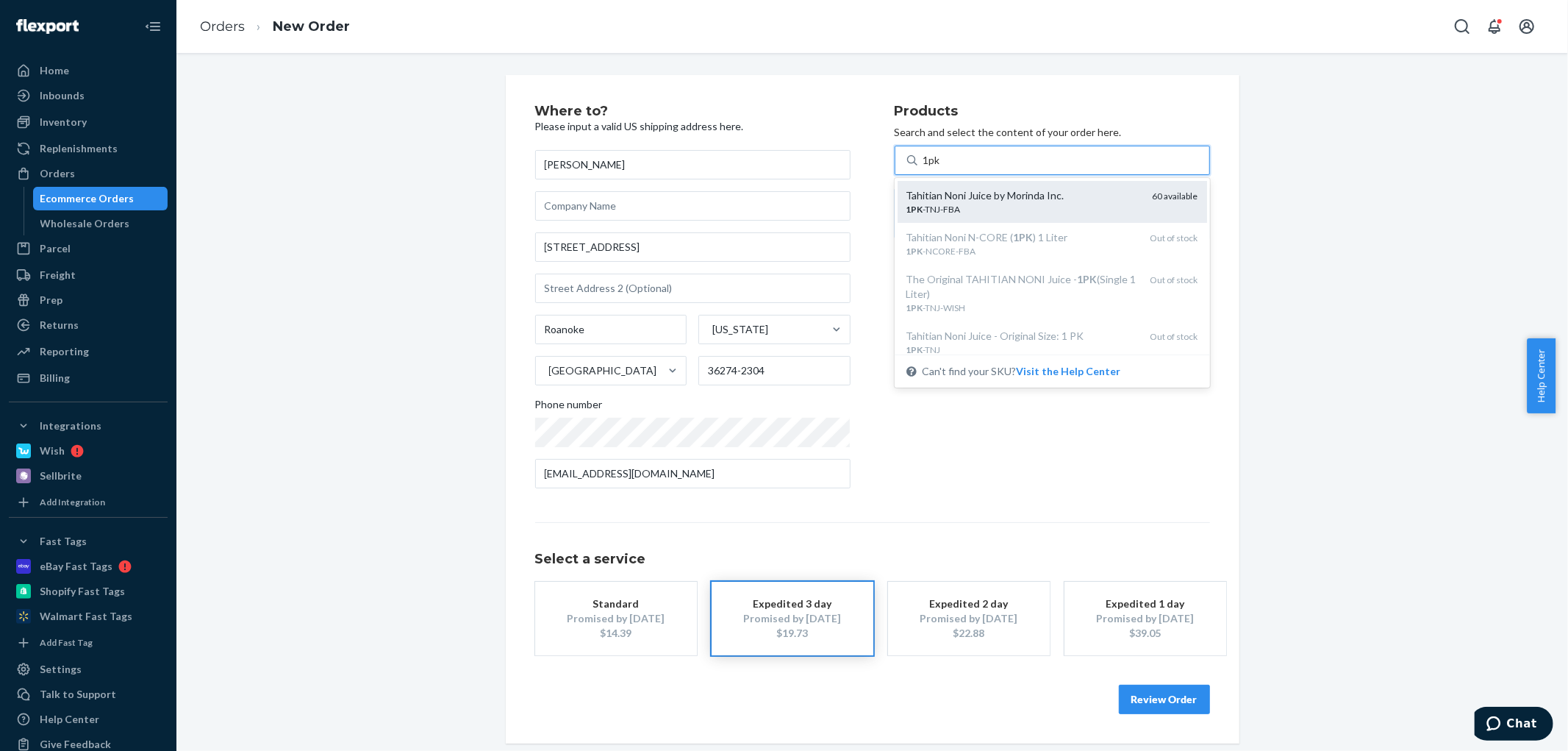
click at [956, 194] on div "Tahitian Noni Juice by Morinda Inc." at bounding box center [1023, 196] width 234 height 15
click at [942, 167] on input "1pk" at bounding box center [931, 161] width 18 height 15
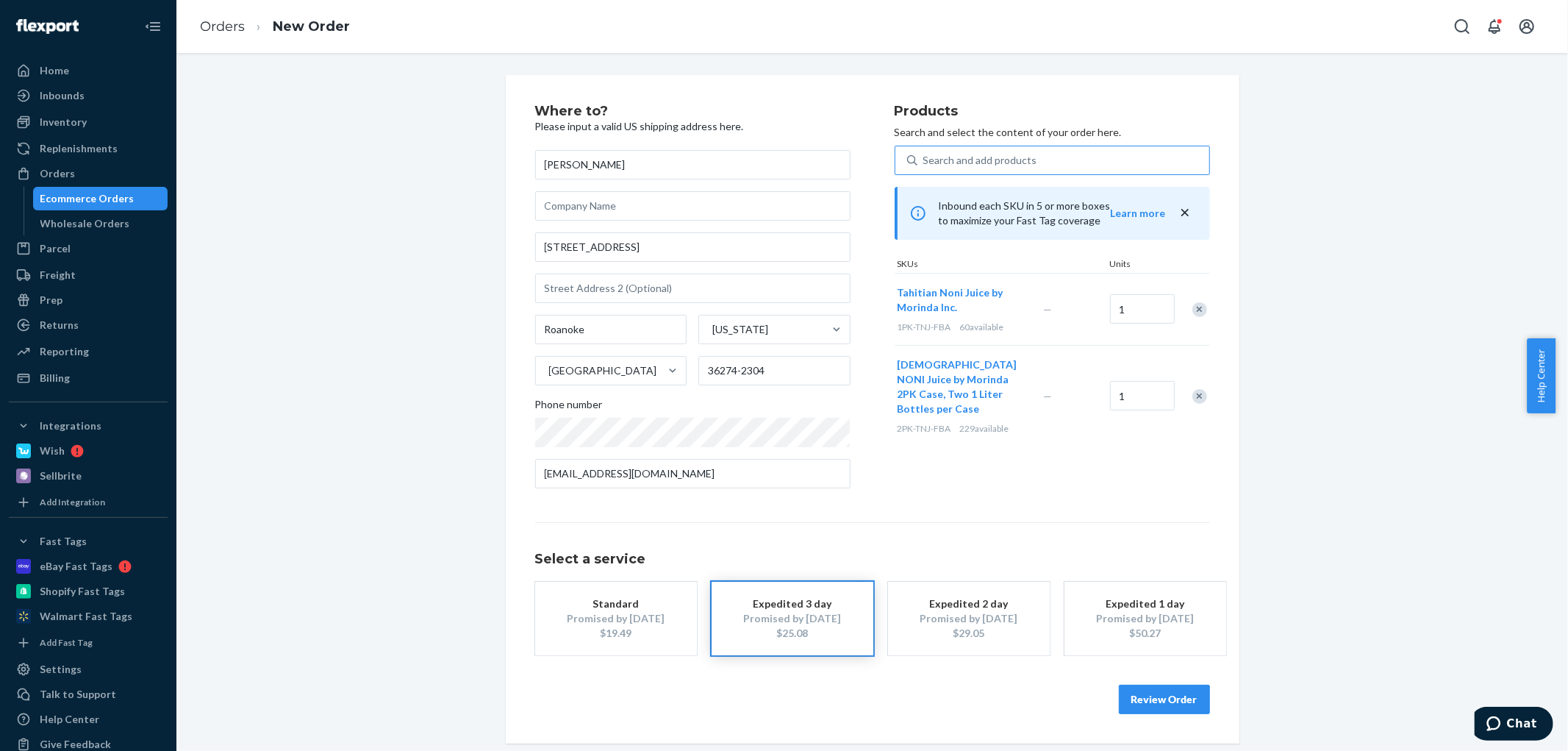
click at [1138, 695] on button "Review Order" at bounding box center [1164, 698] width 91 height 29
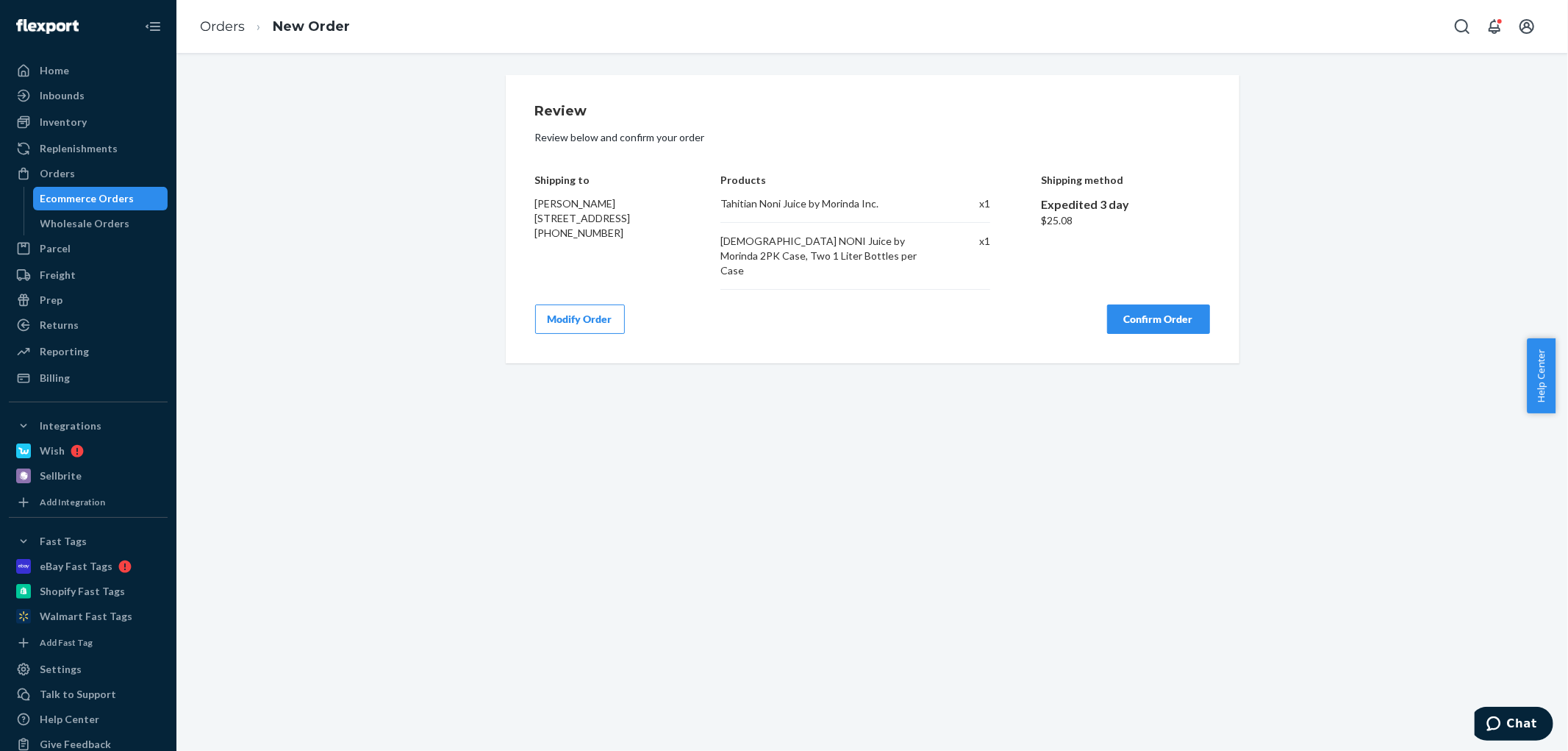
click at [1169, 304] on button "Confirm Order" at bounding box center [1158, 318] width 103 height 29
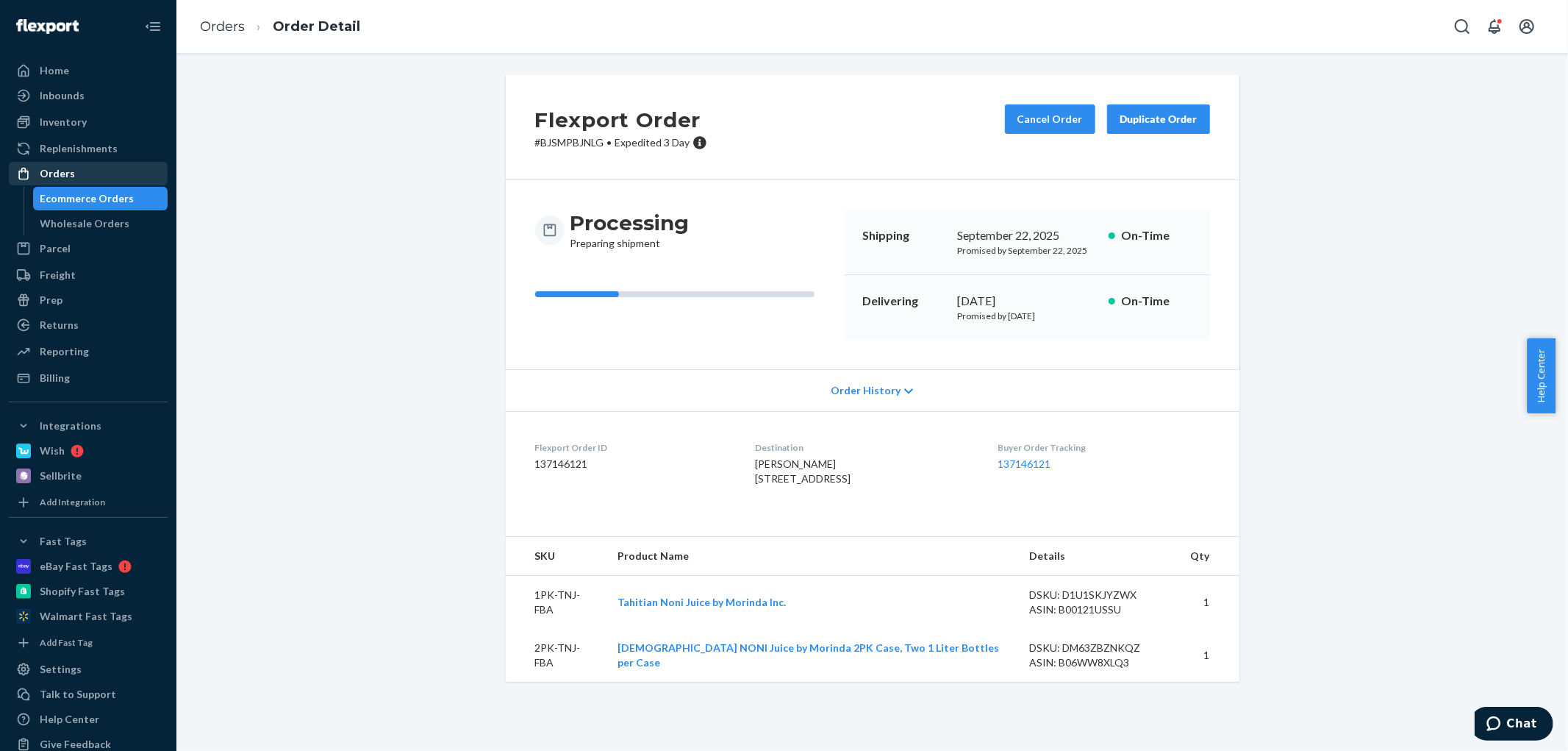
click at [72, 172] on div "Orders" at bounding box center [88, 174] width 156 height 21
